Goal: Information Seeking & Learning: Learn about a topic

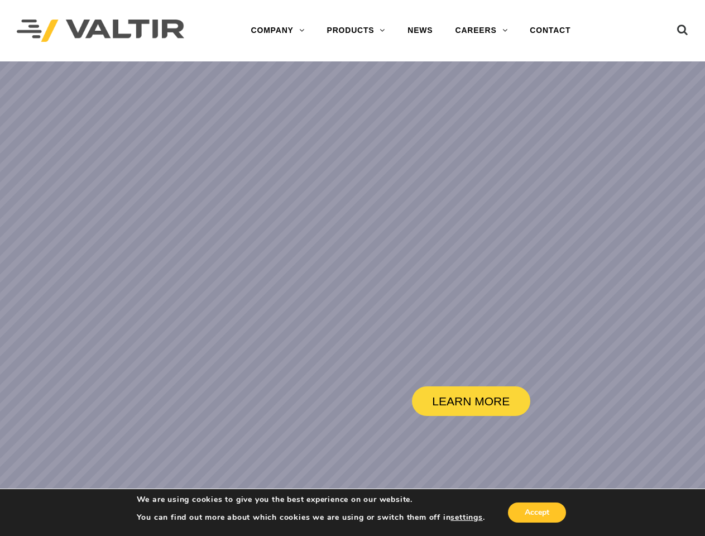
click at [352, 268] on rs-slide "LEARN MORE" at bounding box center [352, 329] width 705 height 536
click at [682, 27] on icon at bounding box center [682, 32] width 11 height 17
click at [352, 298] on div "******" at bounding box center [352, 268] width 705 height 536
